Goal: Book appointment/travel/reservation

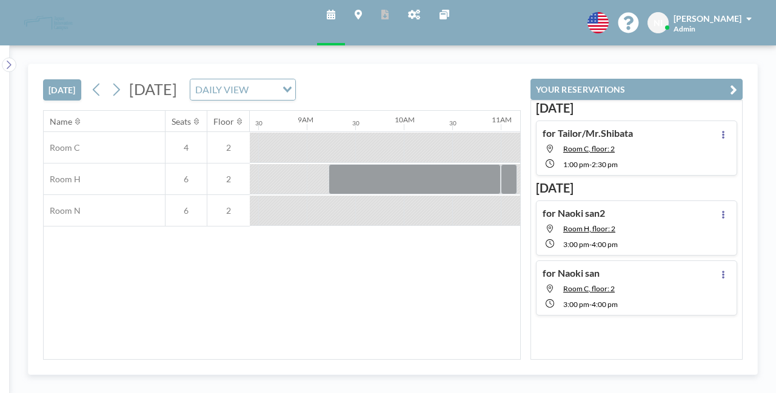
scroll to position [0, 824]
click at [65, 95] on button "[DATE]" at bounding box center [62, 89] width 38 height 21
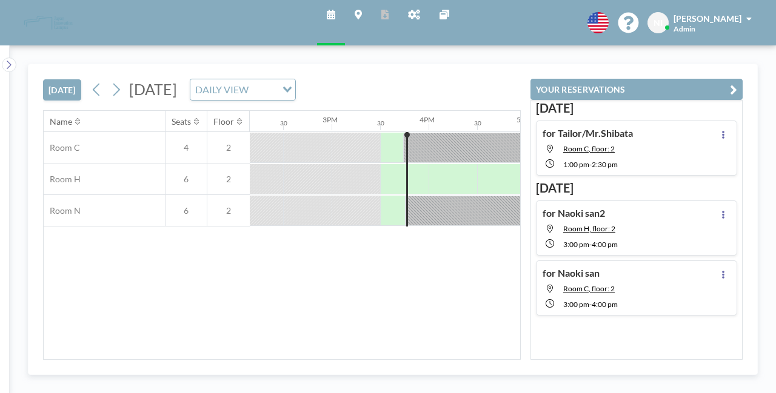
scroll to position [0, 1454]
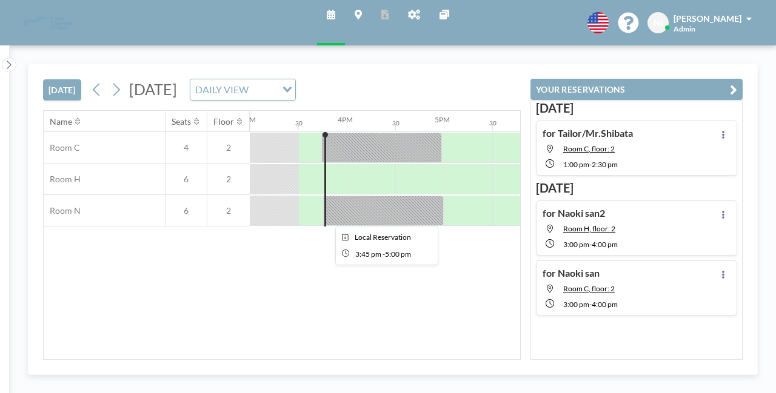
click at [352, 216] on div at bounding box center [384, 211] width 120 height 30
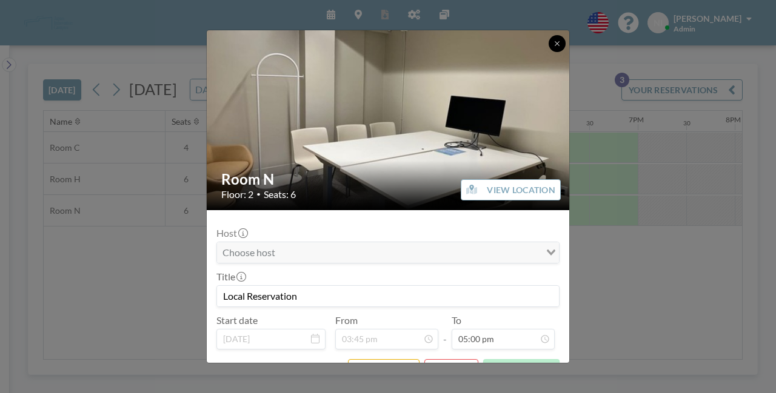
click at [557, 41] on icon at bounding box center [556, 43] width 7 height 7
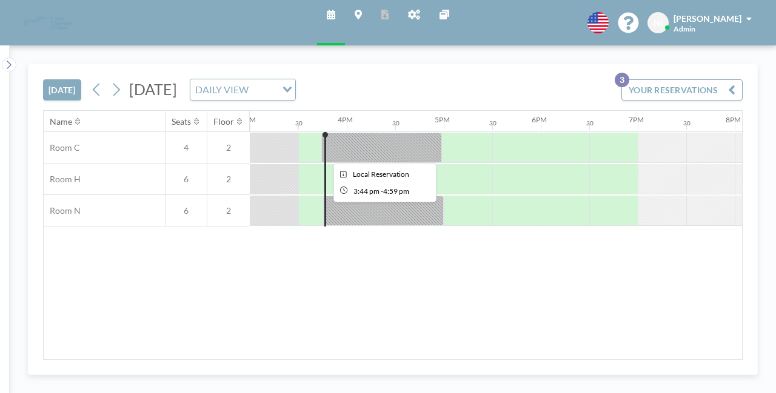
click at [385, 141] on div at bounding box center [381, 148] width 121 height 30
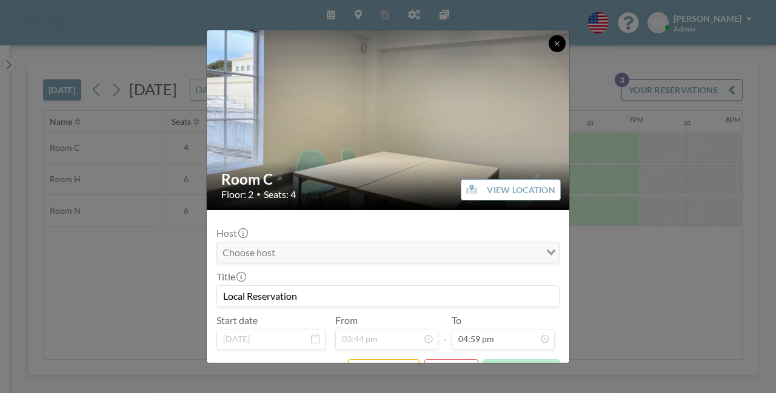
click at [550, 45] on button at bounding box center [556, 43] width 17 height 17
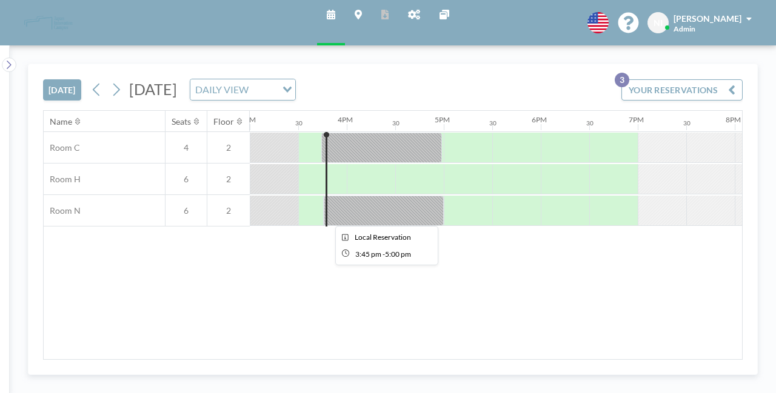
click at [350, 202] on div at bounding box center [384, 211] width 120 height 30
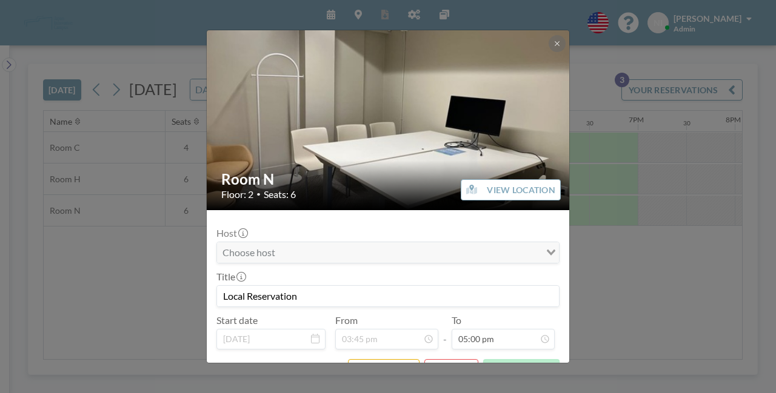
scroll to position [24, 0]
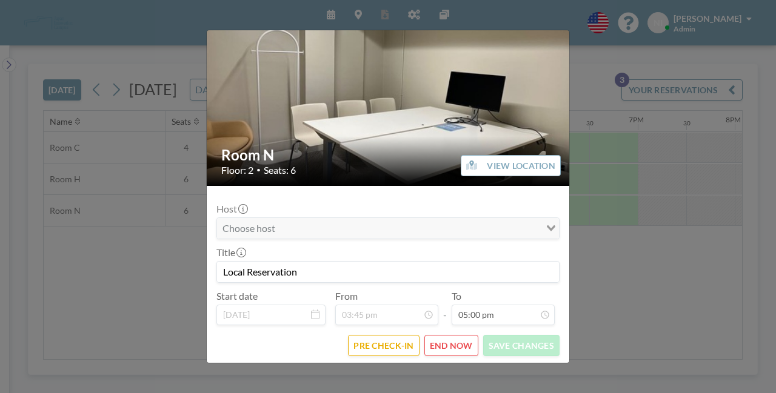
click at [78, 244] on div "Room N Floor: 2 • Seats: 6 VIEW LOCATION Host Loading... Title Local Reservatio…" at bounding box center [388, 196] width 776 height 393
